Goal: Navigation & Orientation: Understand site structure

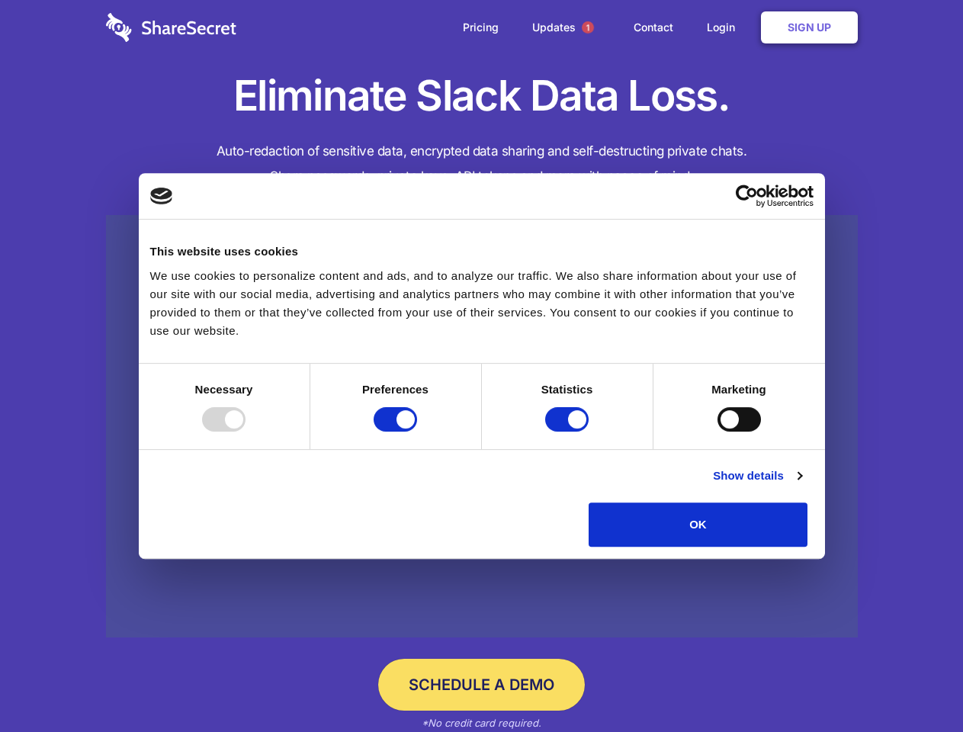
click at [246, 432] on div at bounding box center [223, 419] width 43 height 24
click at [417, 432] on input "Preferences" at bounding box center [395, 419] width 43 height 24
checkbox input "false"
click at [569, 432] on input "Statistics" at bounding box center [566, 419] width 43 height 24
checkbox input "false"
